Goal: Task Accomplishment & Management: Manage account settings

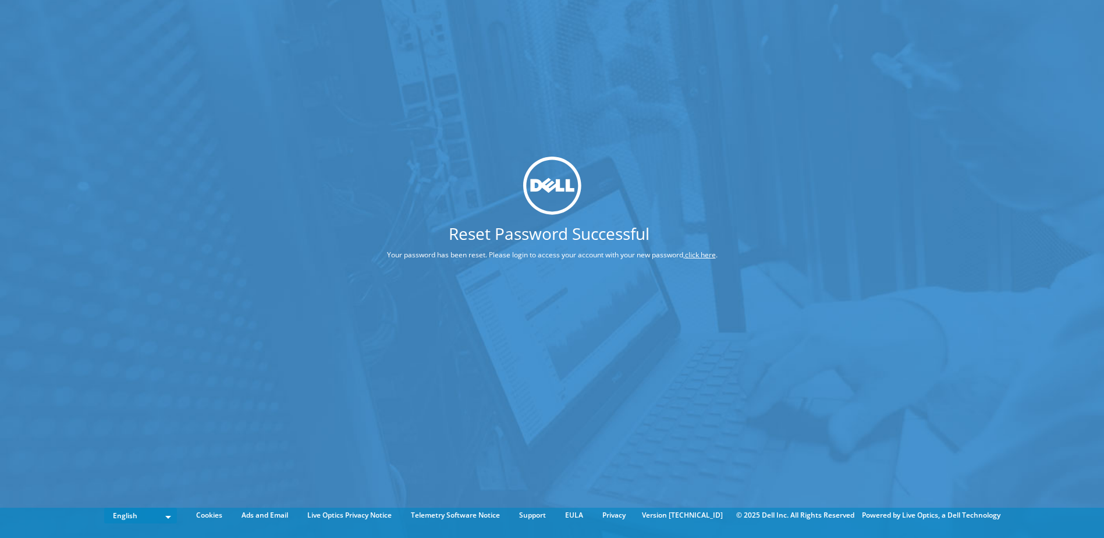
click at [706, 251] on link "click here" at bounding box center [700, 255] width 31 height 10
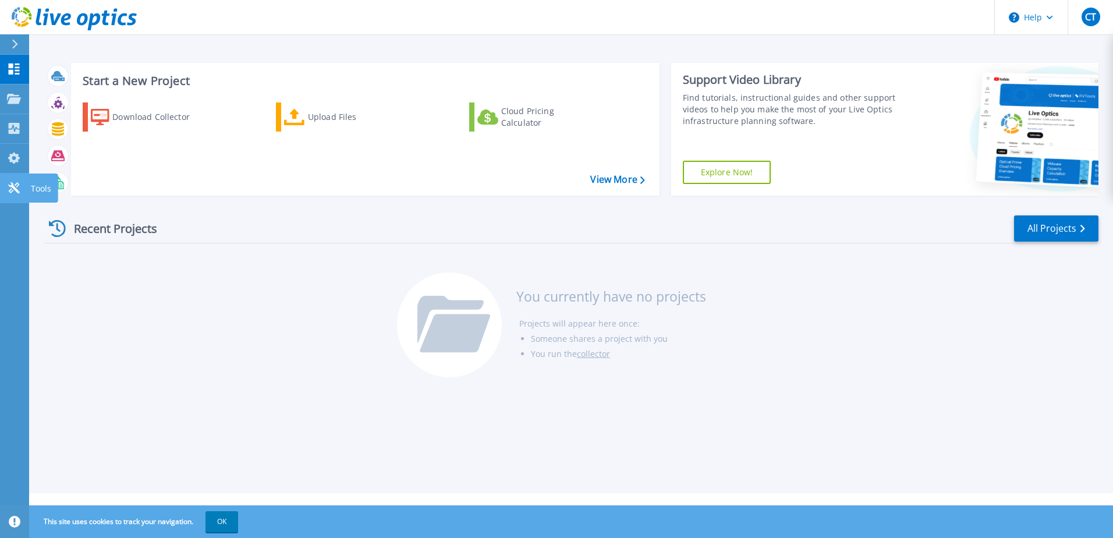
click at [8, 185] on icon at bounding box center [14, 187] width 14 height 11
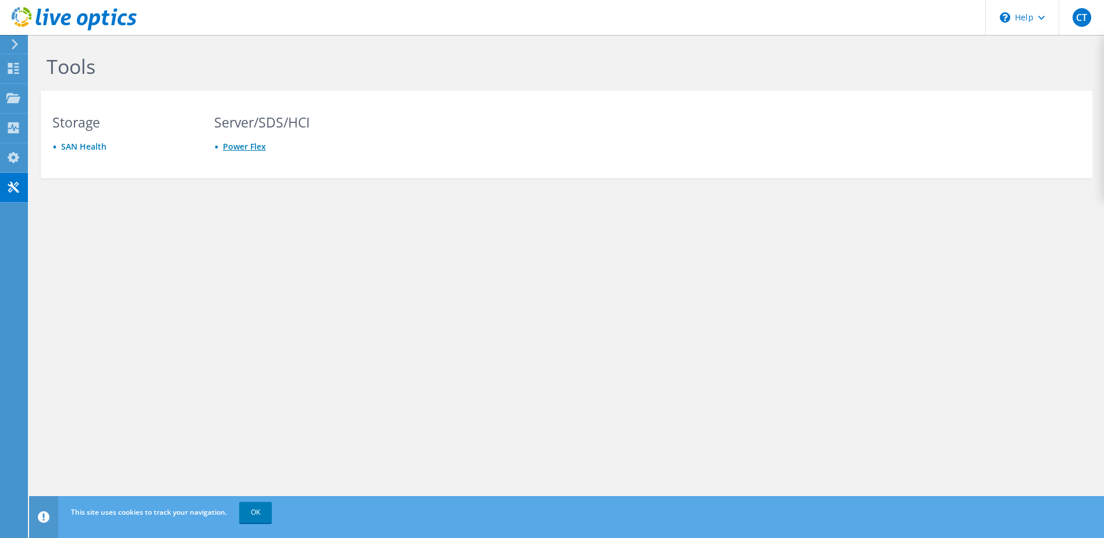
click at [240, 145] on link "Power Flex" at bounding box center [244, 146] width 43 height 11
click at [13, 41] on use at bounding box center [15, 44] width 6 height 10
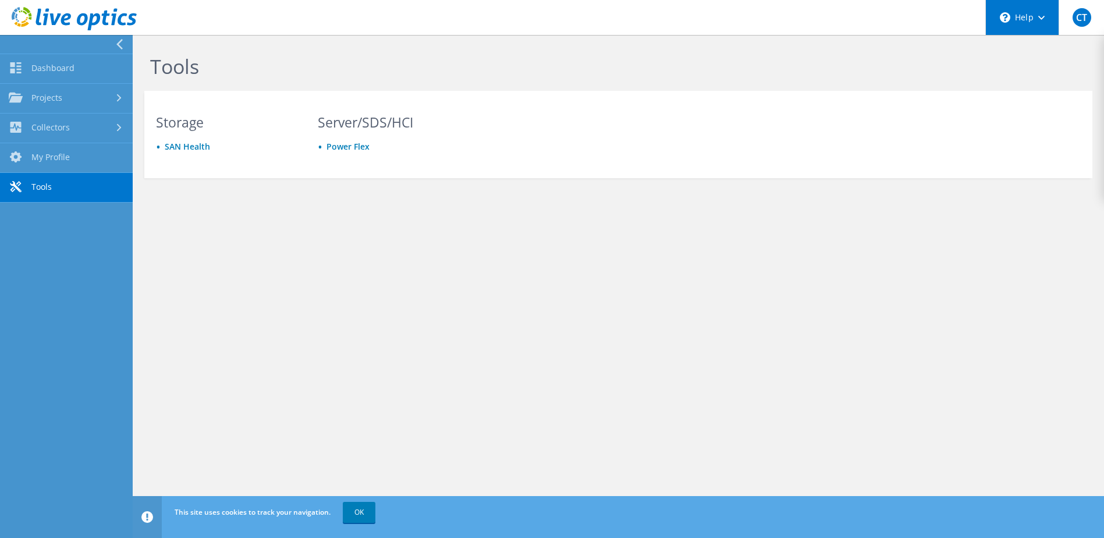
click at [1044, 17] on use at bounding box center [1041, 18] width 6 height 4
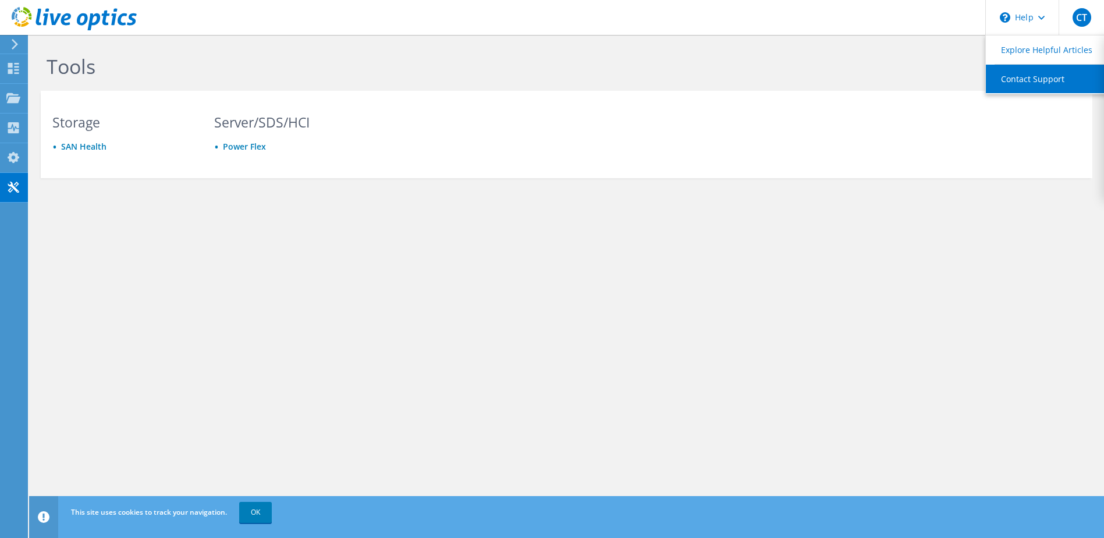
click at [1030, 72] on link "Contact Support" at bounding box center [1051, 79] width 130 height 29
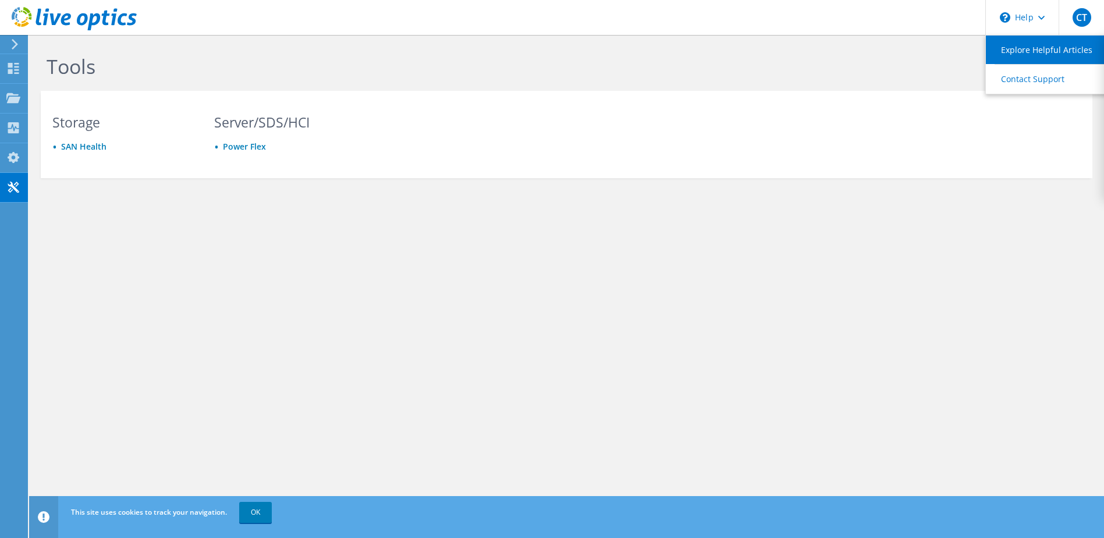
click at [1030, 45] on link "Explore Helpful Articles" at bounding box center [1051, 50] width 130 height 29
